Goal: Communication & Community: Answer question/provide support

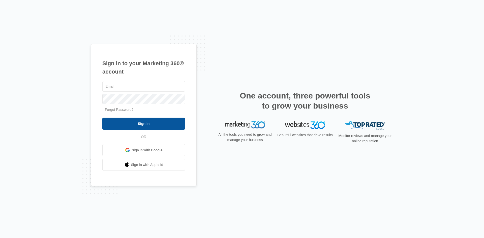
type input "[EMAIL_ADDRESS][DOMAIN_NAME]"
click at [153, 126] on input "Sign In" at bounding box center [143, 124] width 83 height 12
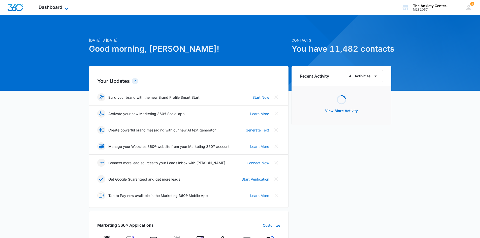
click at [67, 8] on icon at bounding box center [67, 9] width 6 height 6
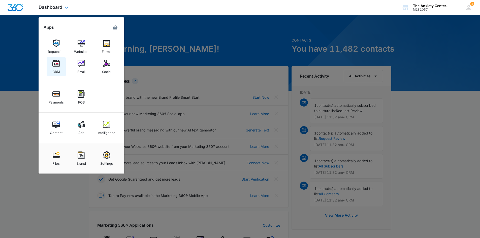
click at [62, 68] on link "CRM" at bounding box center [56, 66] width 19 height 19
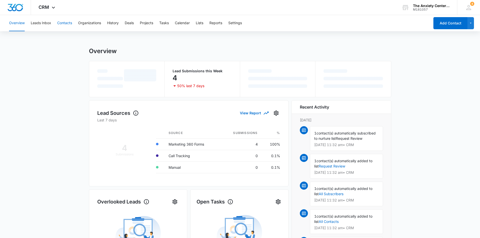
click at [65, 20] on button "Contacts" at bounding box center [64, 23] width 15 height 16
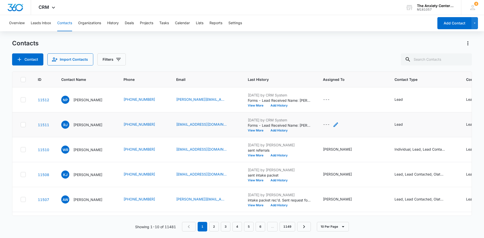
click at [333, 123] on icon "Assigned To - - Select to Edit Field" at bounding box center [336, 125] width 6 height 6
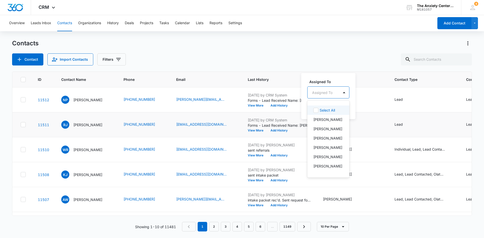
click at [326, 91] on div at bounding box center [322, 93] width 20 height 6
click at [324, 119] on p "Erika Marker" at bounding box center [327, 119] width 29 height 5
click at [336, 80] on label "Assigned To" at bounding box center [338, 81] width 58 height 5
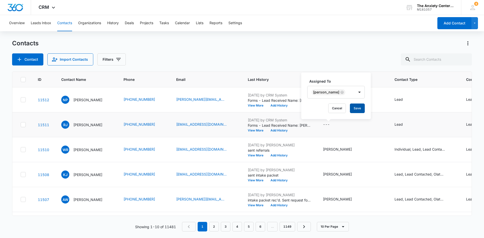
click at [351, 107] on button "Save" at bounding box center [357, 109] width 15 height 10
click at [53, 6] on icon at bounding box center [53, 9] width 6 height 6
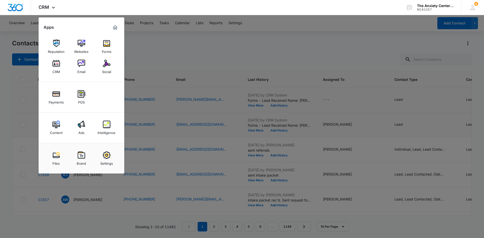
click at [109, 129] on div "Intelligence" at bounding box center [107, 131] width 18 height 7
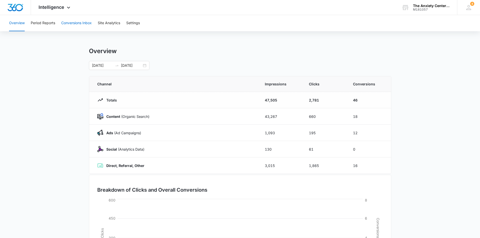
click at [81, 25] on button "Conversions Inbox" at bounding box center [76, 23] width 31 height 16
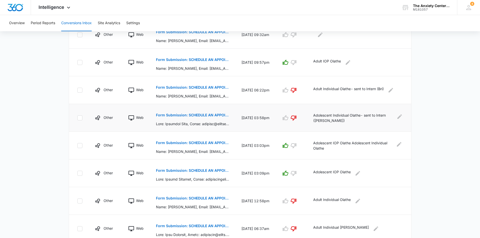
scroll to position [202, 0]
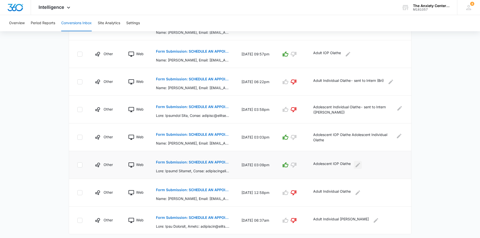
click at [361, 166] on icon "Edit Comments" at bounding box center [358, 165] width 6 height 6
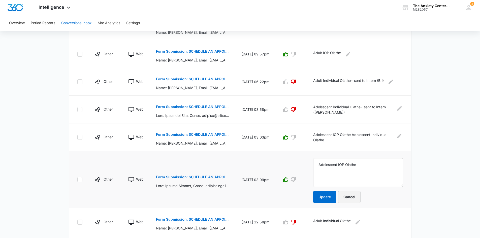
click at [357, 196] on button "Cancel" at bounding box center [349, 197] width 22 height 12
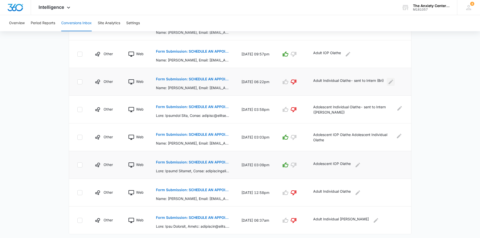
click at [394, 81] on icon "Edit Comments" at bounding box center [391, 82] width 6 height 6
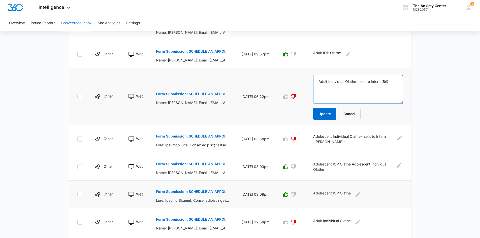
drag, startPoint x: 324, startPoint y: 81, endPoint x: 360, endPoint y: 81, distance: 35.8
click at [362, 82] on textarea "Adult Individual Olathe- sent to Intern (Bri)" at bounding box center [358, 89] width 90 height 29
click at [359, 117] on button "Cancel" at bounding box center [349, 114] width 22 height 12
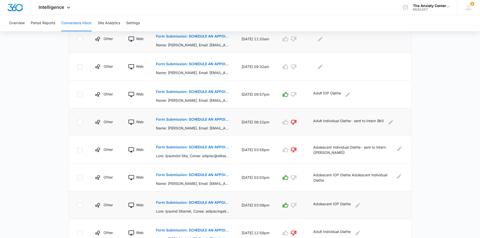
scroll to position [126, 0]
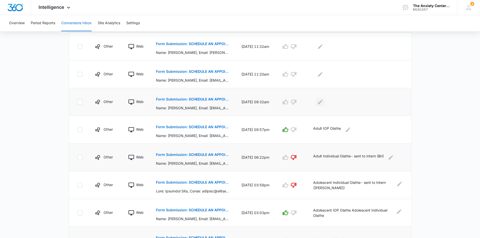
click at [323, 103] on icon "Edit Comments" at bounding box center [320, 102] width 5 height 5
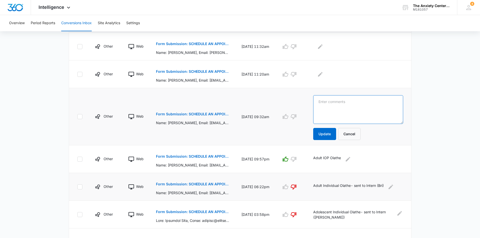
paste textarea "Adult Individual Olathe"
type textarea "Adult Individual Olathe"
click at [330, 137] on button "Update" at bounding box center [324, 134] width 23 height 12
click at [331, 132] on button "Update" at bounding box center [324, 134] width 23 height 12
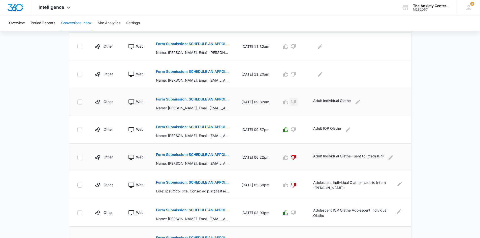
click at [297, 103] on icon "button" at bounding box center [294, 102] width 6 height 6
click at [351, 131] on icon "Edit Comments" at bounding box center [348, 129] width 5 height 5
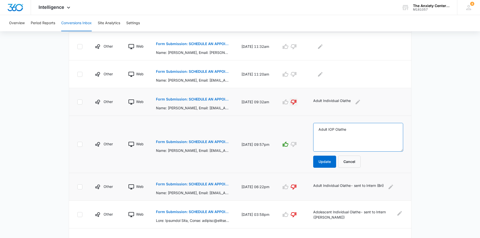
drag, startPoint x: 325, startPoint y: 130, endPoint x: 357, endPoint y: 130, distance: 32.3
click at [357, 130] on textarea "Adult IOP Olathe" at bounding box center [358, 137] width 90 height 29
drag, startPoint x: 354, startPoint y: 162, endPoint x: 353, endPoint y: 159, distance: 3.7
click at [354, 162] on button "Cancel" at bounding box center [349, 162] width 22 height 12
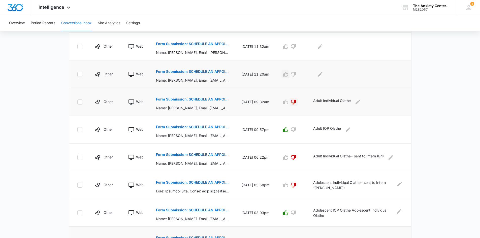
click at [289, 74] on icon "button" at bounding box center [286, 74] width 6 height 6
click at [324, 72] on icon "Edit Comments" at bounding box center [321, 74] width 6 height 6
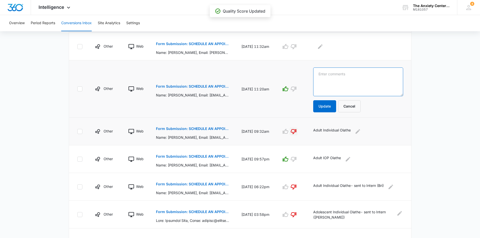
paste textarea "Adult IOP Olathe"
type textarea "Adult IOP Olathe"
click at [331, 106] on button "Update" at bounding box center [324, 106] width 23 height 12
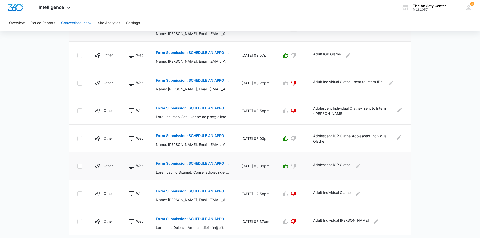
scroll to position [202, 0]
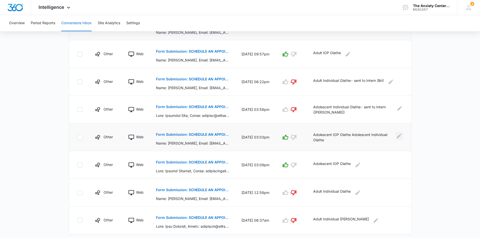
click at [401, 138] on icon "Edit Comments" at bounding box center [399, 136] width 6 height 6
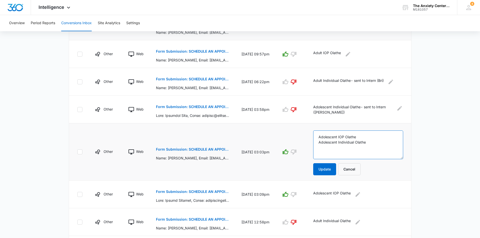
drag, startPoint x: 326, startPoint y: 137, endPoint x: 374, endPoint y: 138, distance: 48.2
click at [376, 139] on textarea "Adolescent IOP Olathe Adolescent Individual Olathe" at bounding box center [358, 145] width 90 height 29
click at [354, 169] on button "Cancel" at bounding box center [349, 169] width 22 height 12
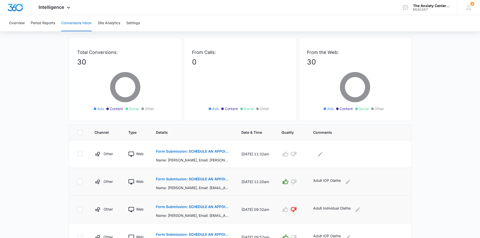
scroll to position [0, 0]
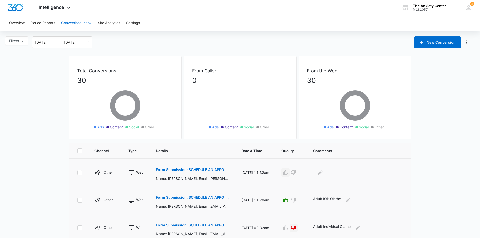
click at [289, 173] on icon "button" at bounding box center [286, 173] width 6 height 6
click at [323, 173] on icon "Edit Comments" at bounding box center [320, 172] width 5 height 5
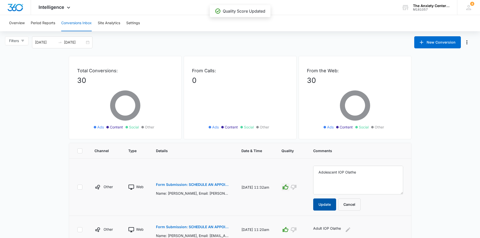
type textarea "Adolescent IOP Olathe"
click at [329, 199] on button "Update" at bounding box center [324, 205] width 23 height 12
click at [330, 204] on button "Update" at bounding box center [324, 205] width 23 height 12
